Goal: Information Seeking & Learning: Learn about a topic

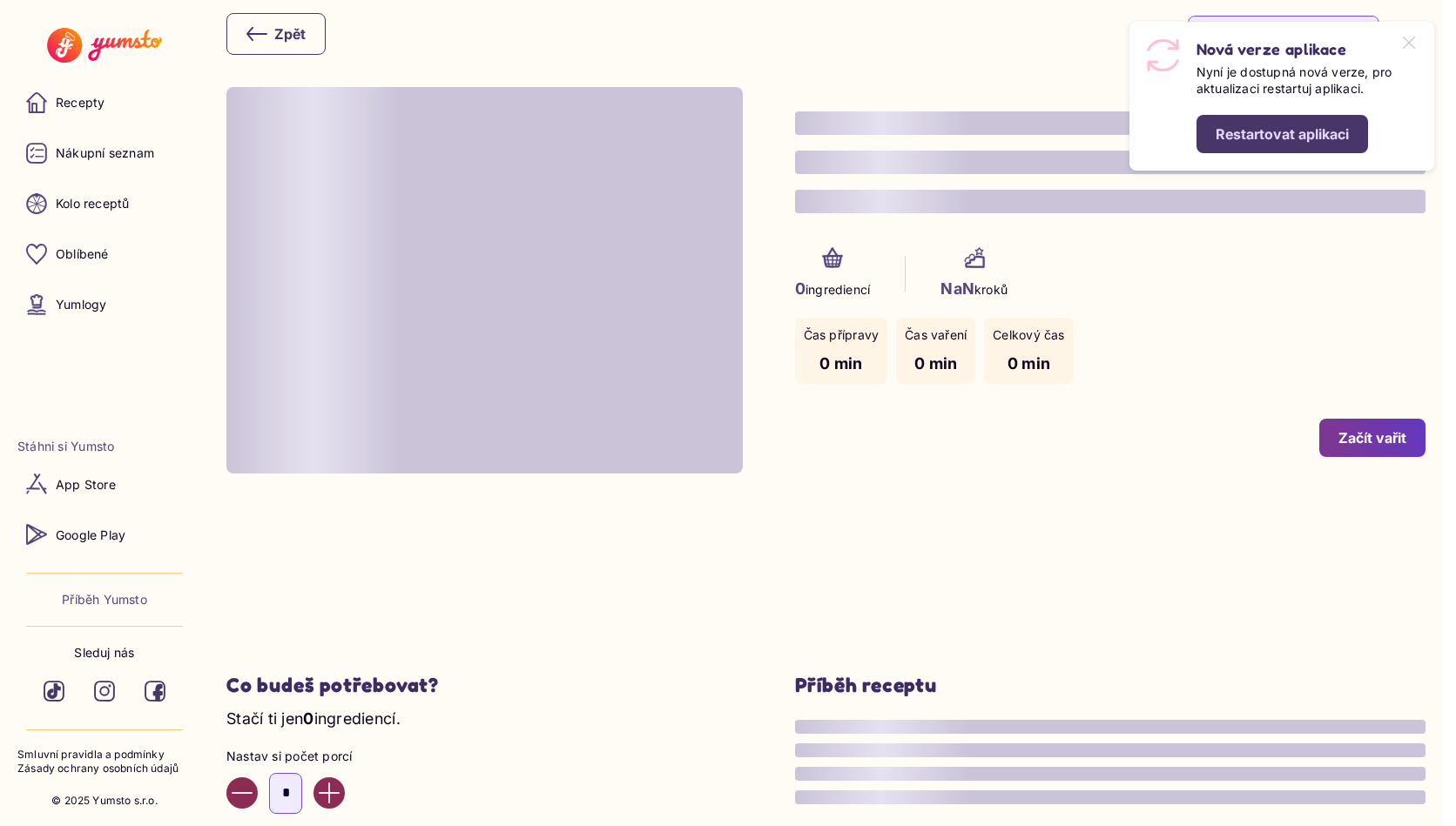
click at [1244, 133] on div "Restartovat aplikaci" at bounding box center [1281, 134] width 133 height 19
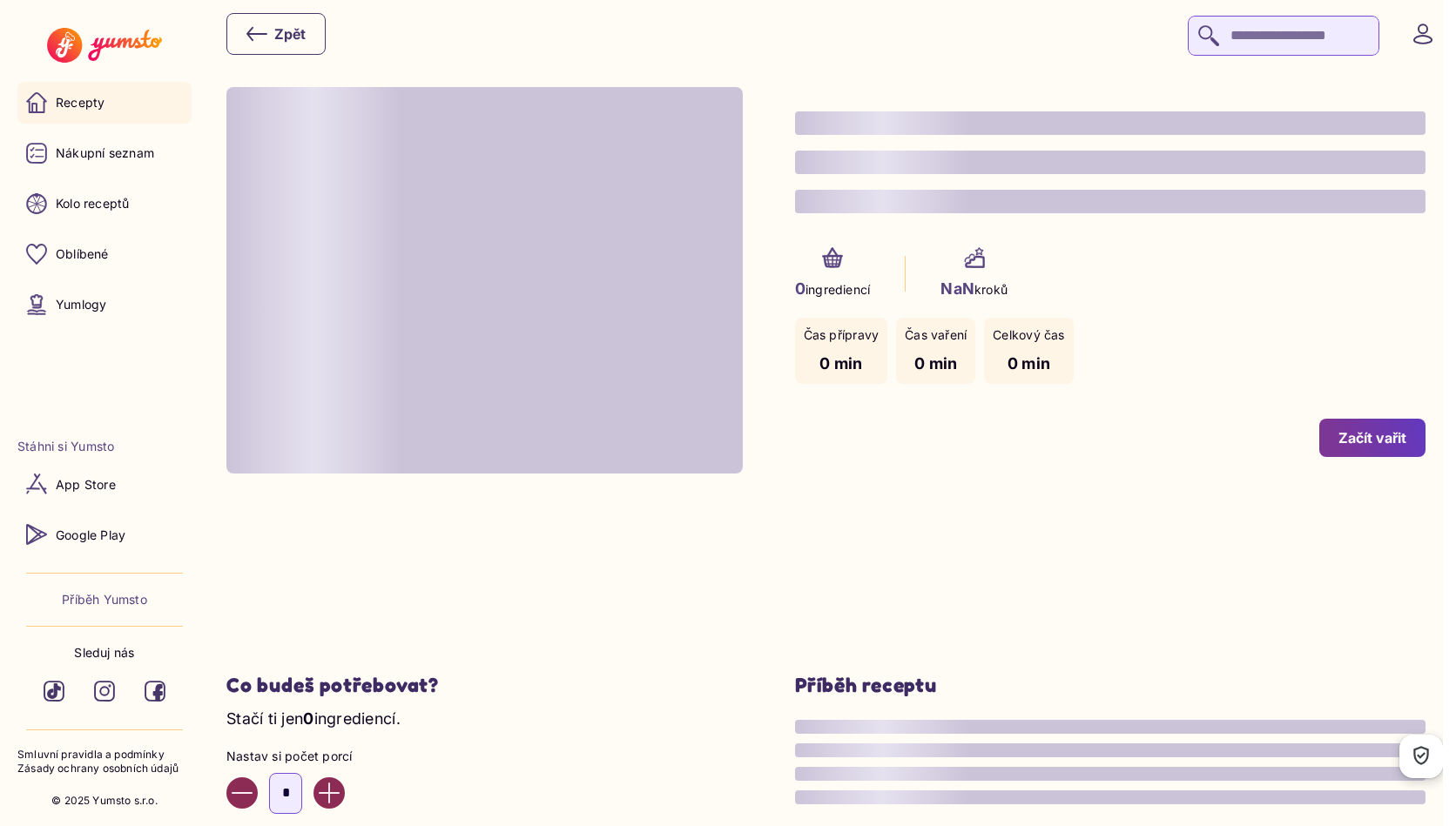
click at [87, 100] on p "Recepty" at bounding box center [79, 103] width 49 height 18
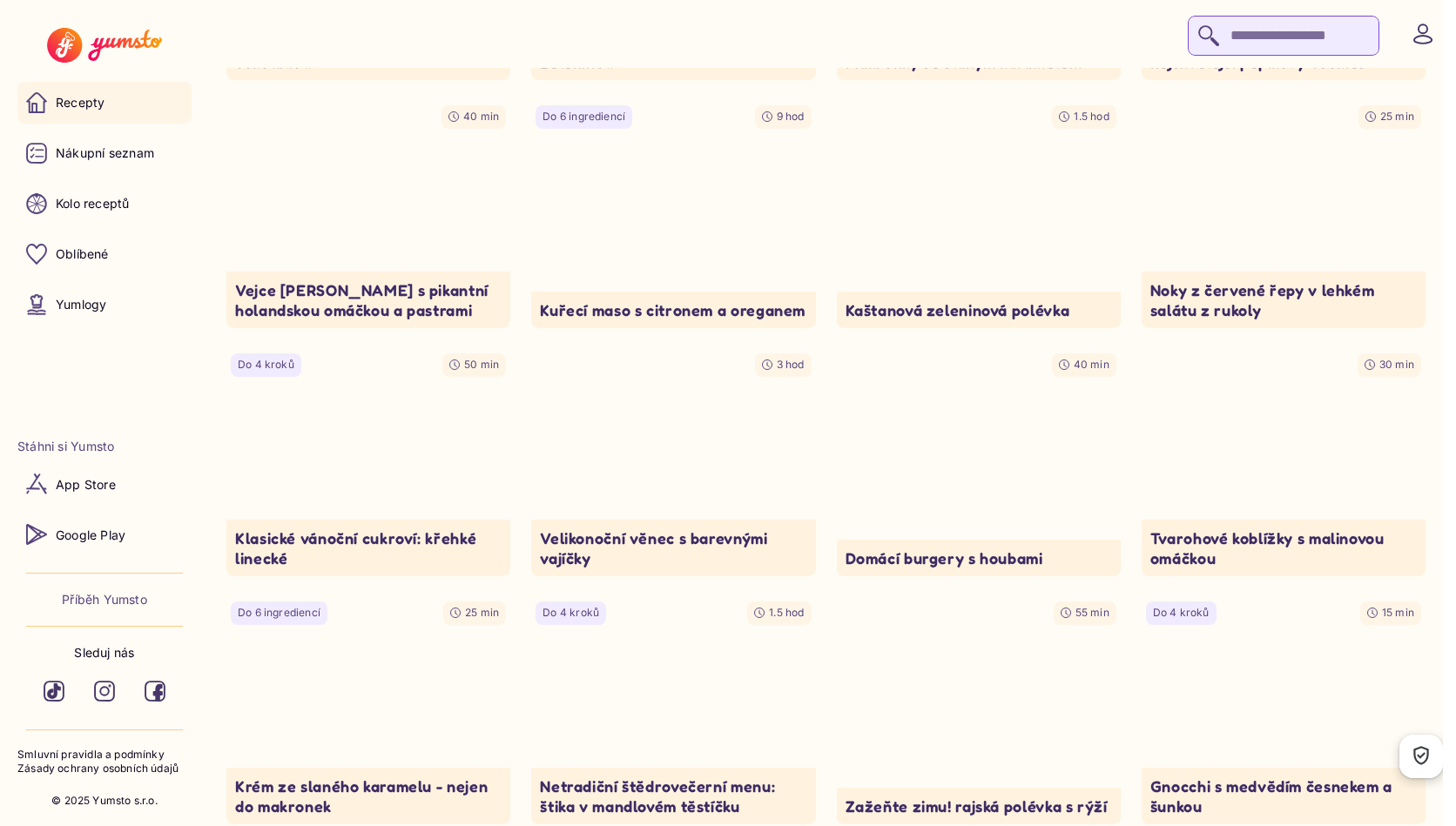
scroll to position [14537, 0]
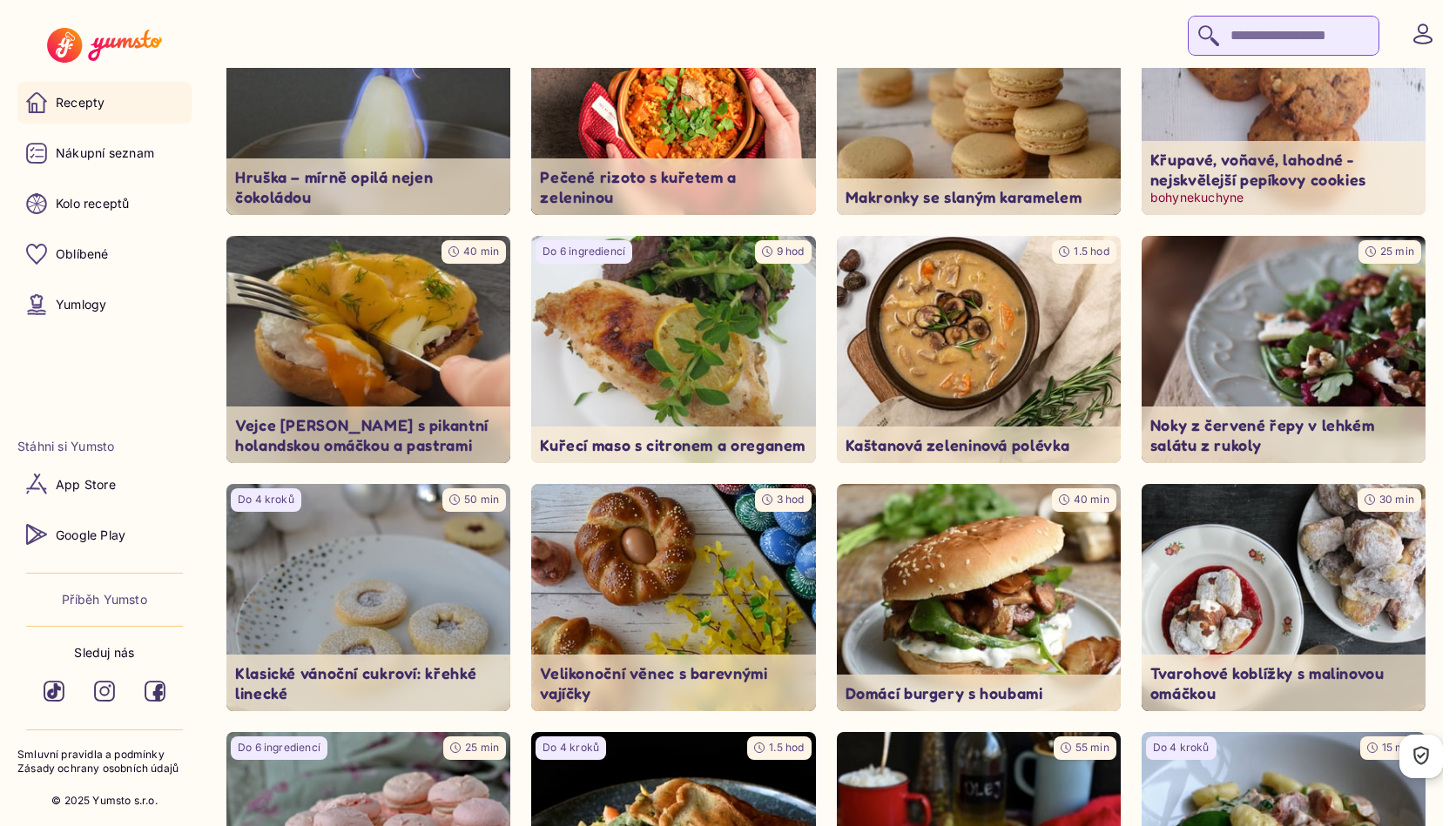
click at [1258, 220] on img at bounding box center [1284, 101] width 299 height 238
